Goal: Find specific page/section

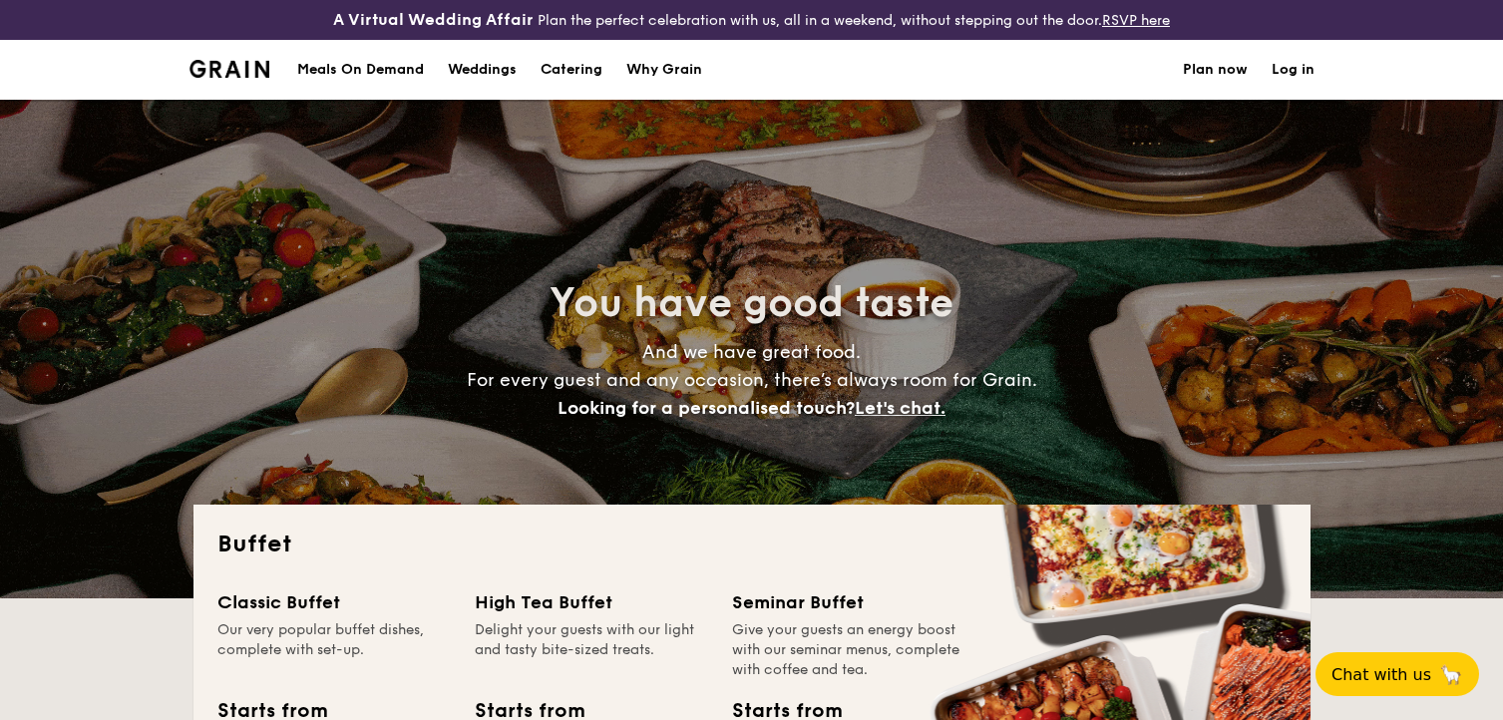
select select
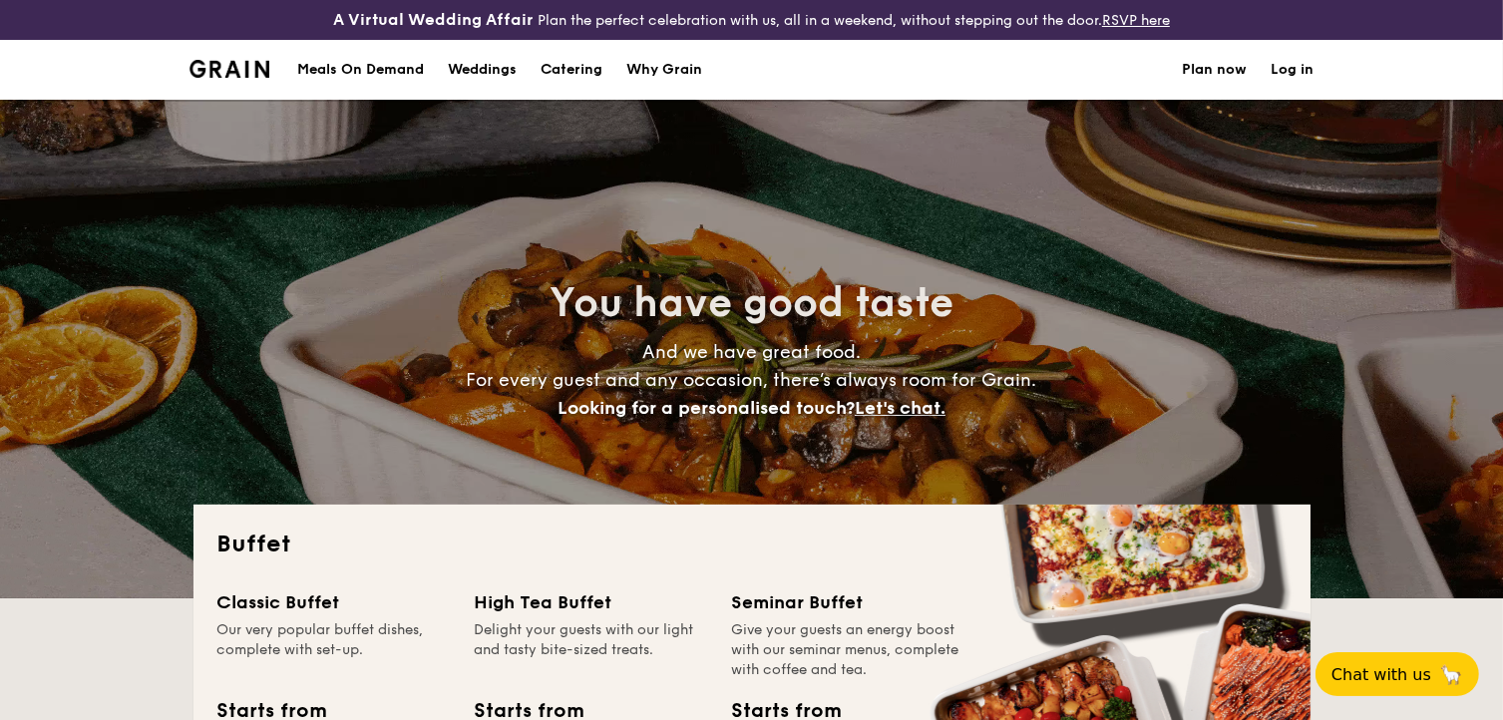
click at [196, 70] on img at bounding box center [230, 69] width 81 height 18
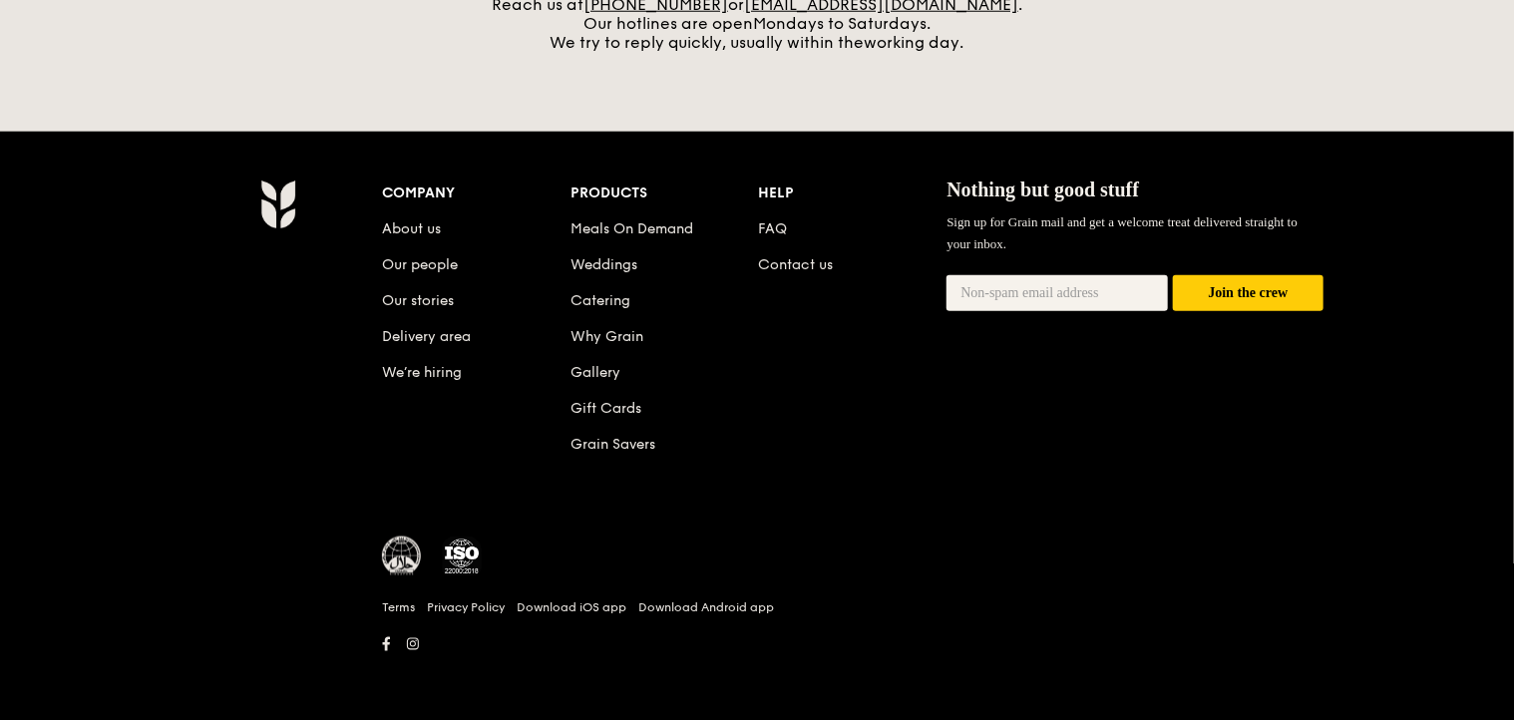
scroll to position [858, 0]
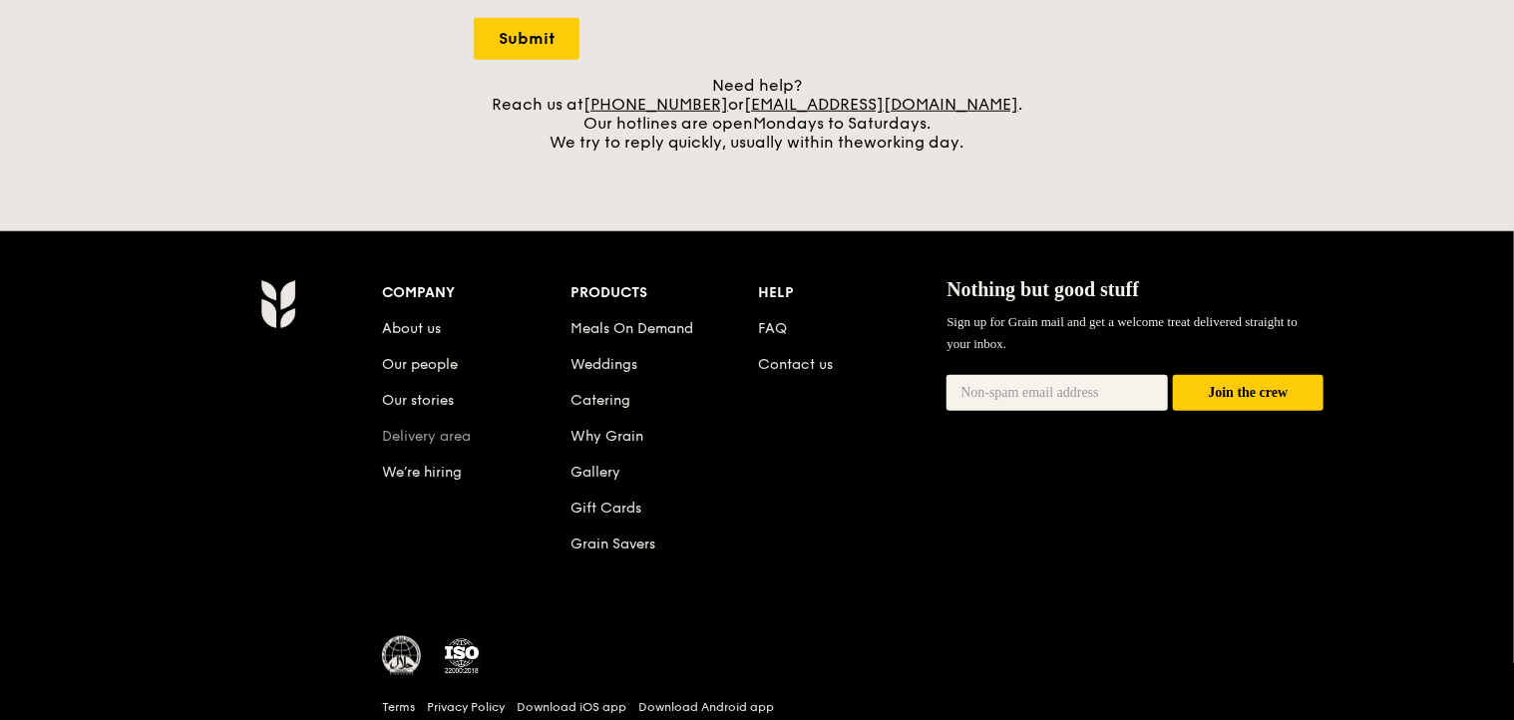
click at [395, 433] on link "Delivery area" at bounding box center [426, 436] width 89 height 17
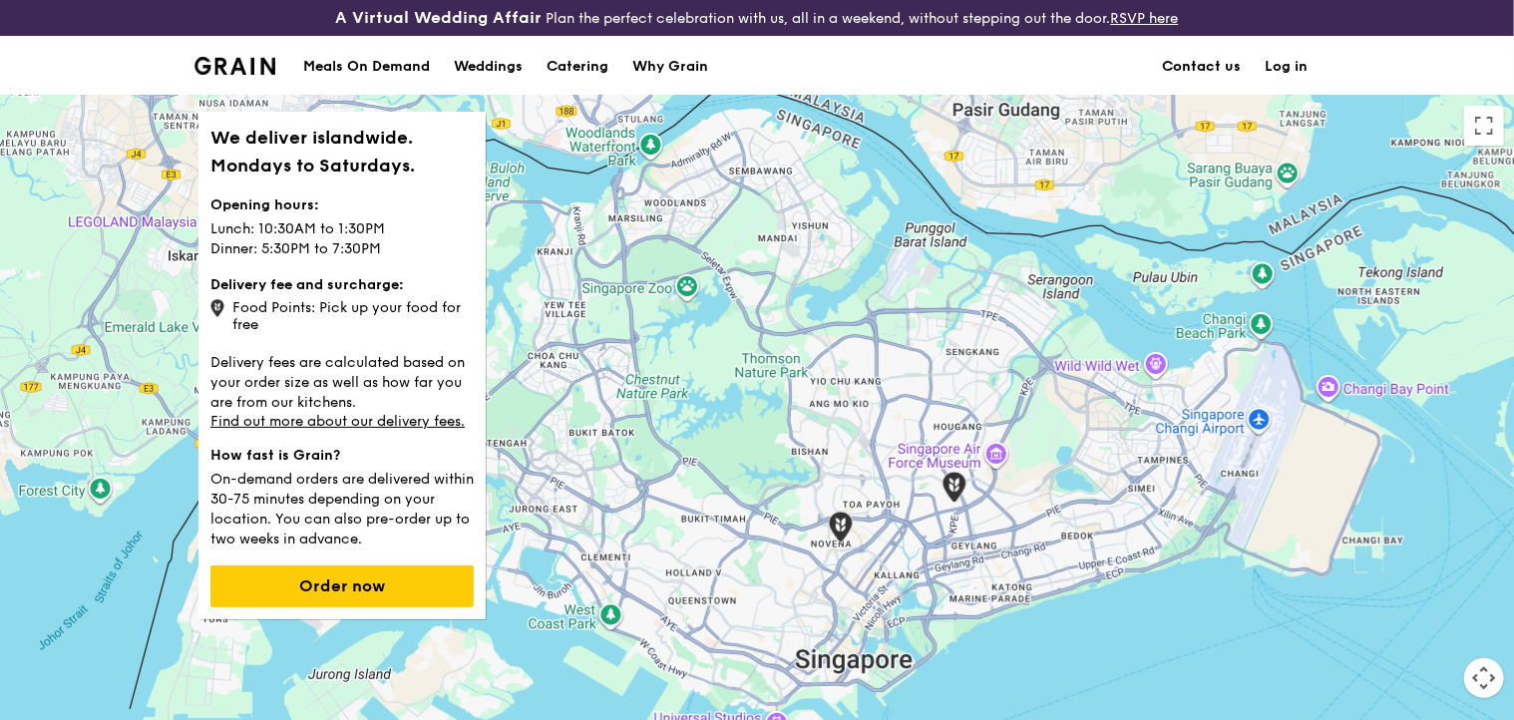
click at [1221, 63] on link "Contact us" at bounding box center [1201, 67] width 103 height 60
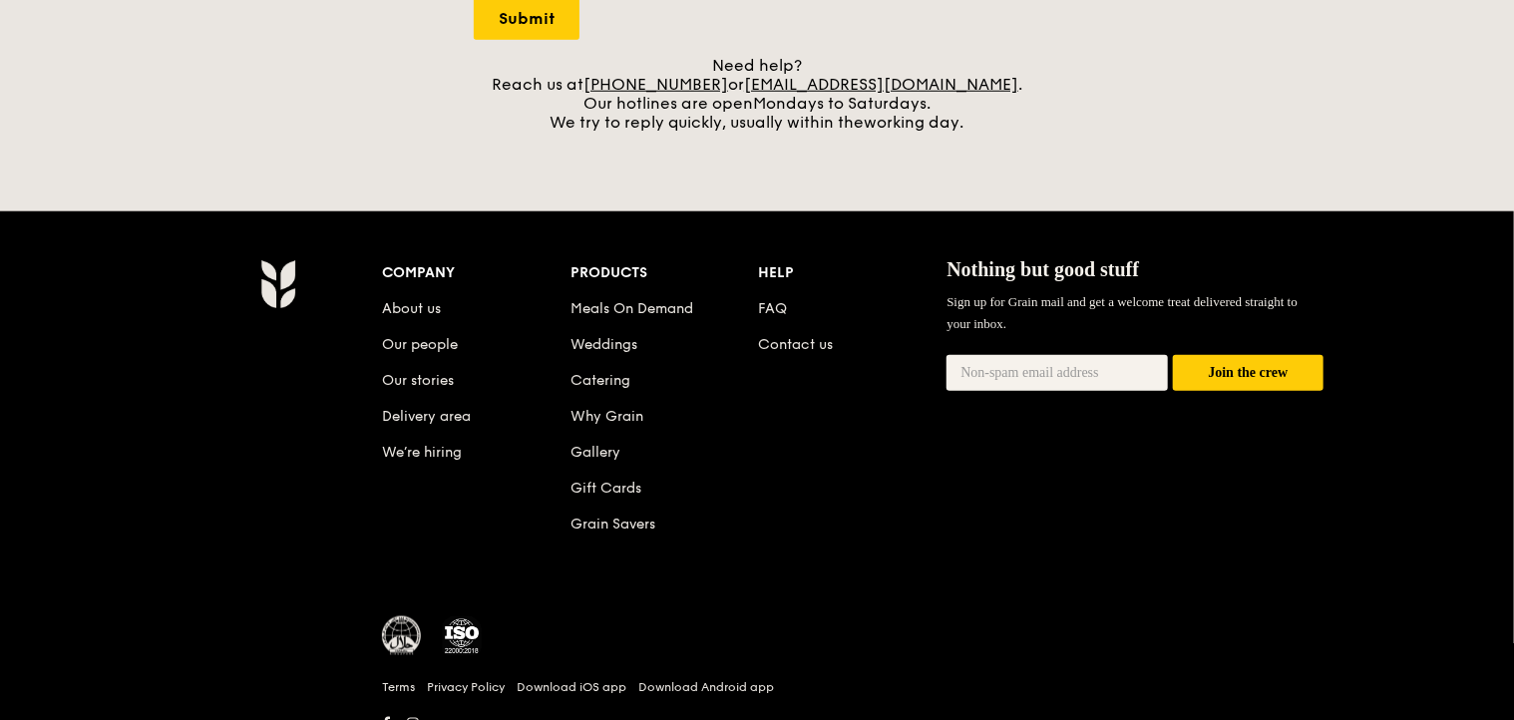
scroll to position [958, 0]
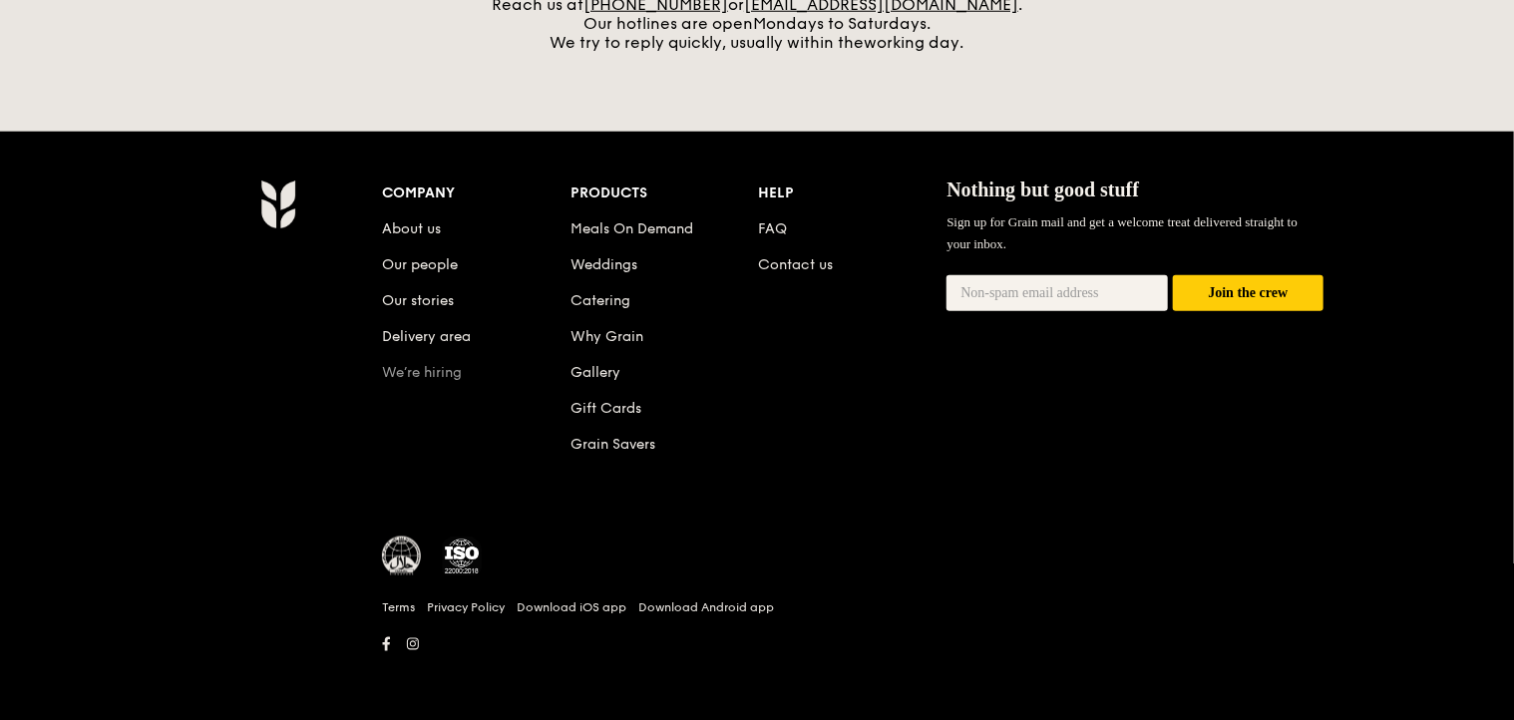
click at [428, 375] on link "We’re hiring" at bounding box center [422, 372] width 80 height 17
